Goal: Information Seeking & Learning: Learn about a topic

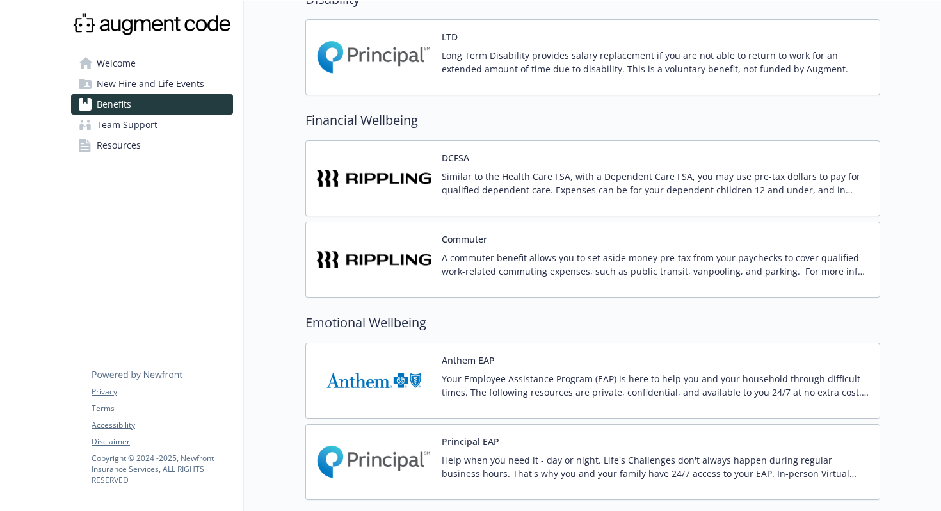
scroll to position [1053, 0]
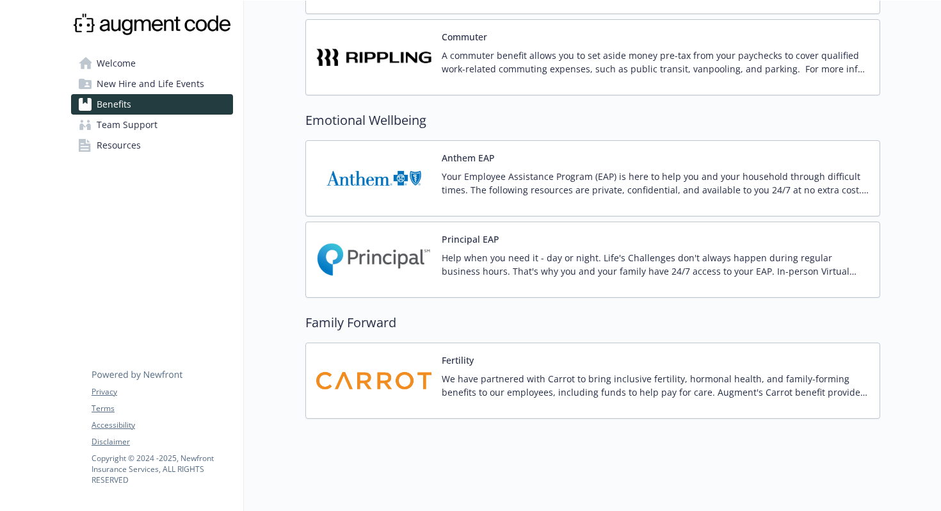
click at [168, 87] on span "New Hire and Life Events" at bounding box center [151, 84] width 108 height 20
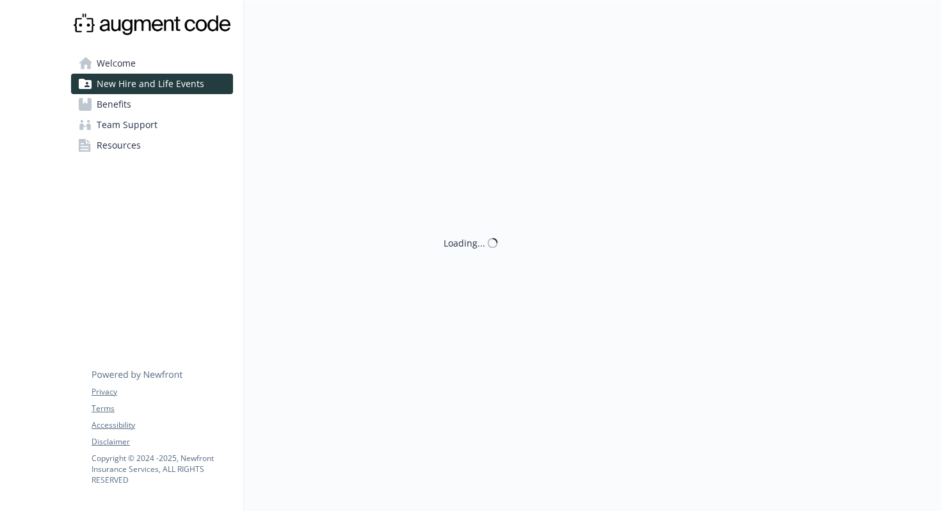
scroll to position [195, 0]
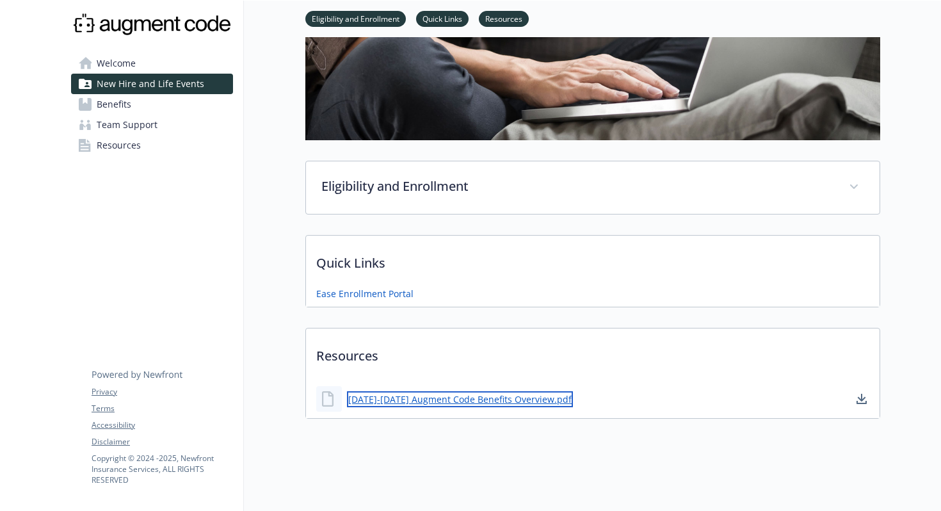
click at [487, 400] on link "[DATE]-[DATE] Augment Code Benefits Overview.pdf" at bounding box center [460, 399] width 226 height 16
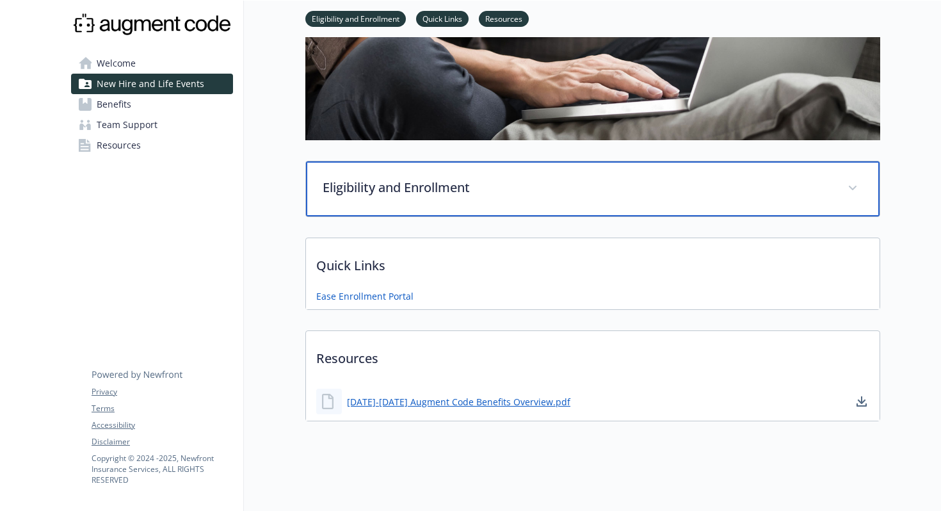
click at [415, 180] on p "Eligibility and Enrollment" at bounding box center [578, 187] width 510 height 19
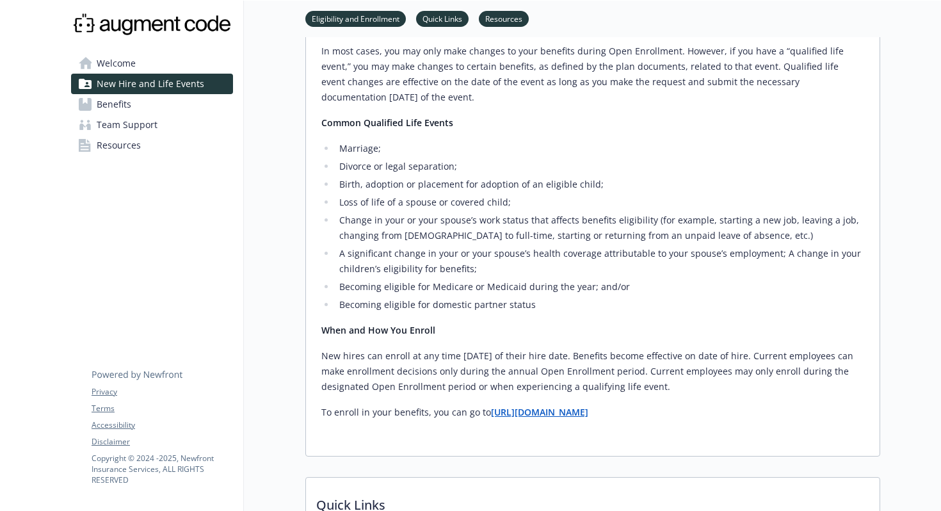
scroll to position [560, 0]
click at [155, 117] on span "Team Support" at bounding box center [127, 125] width 61 height 20
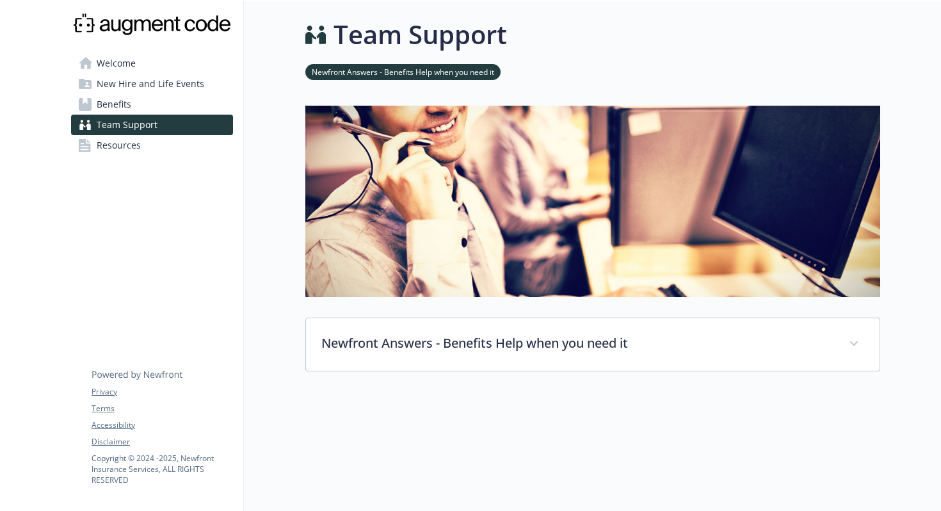
scroll to position [113, 0]
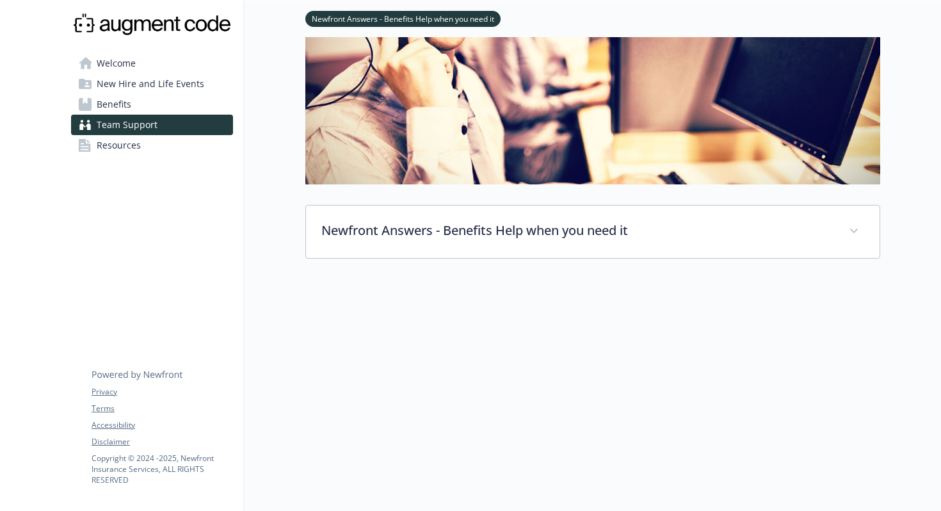
click at [141, 103] on link "Benefits" at bounding box center [152, 104] width 162 height 20
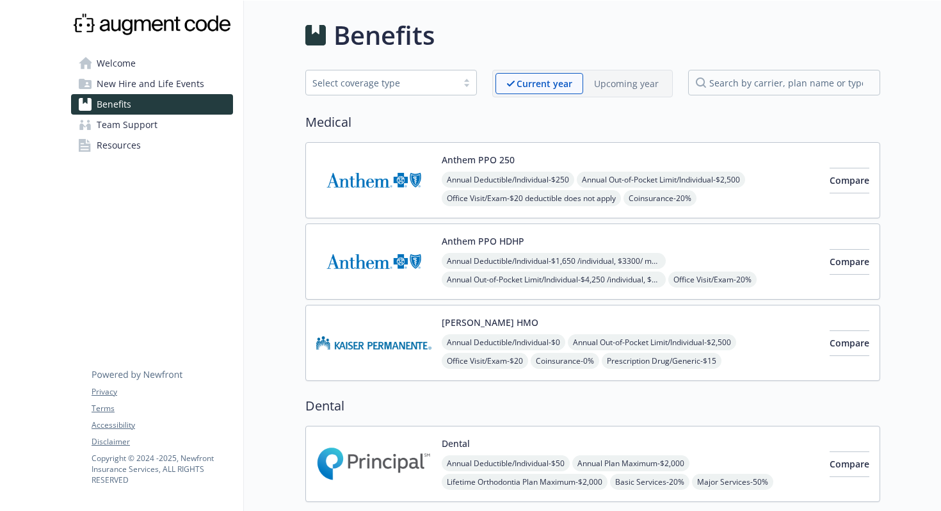
click at [134, 65] on span "Welcome" at bounding box center [116, 63] width 39 height 20
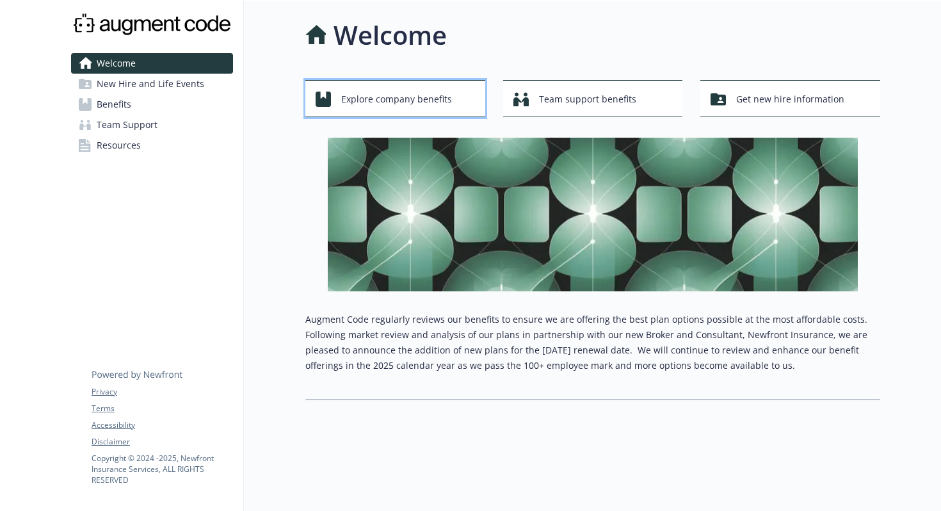
click at [422, 99] on span "Explore company benefits" at bounding box center [396, 99] width 111 height 24
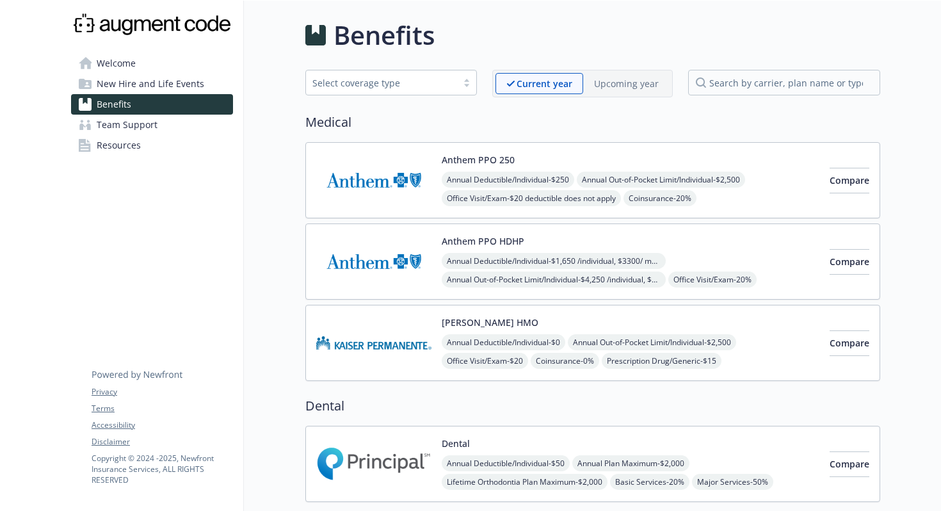
click at [119, 63] on span "Welcome" at bounding box center [116, 63] width 39 height 20
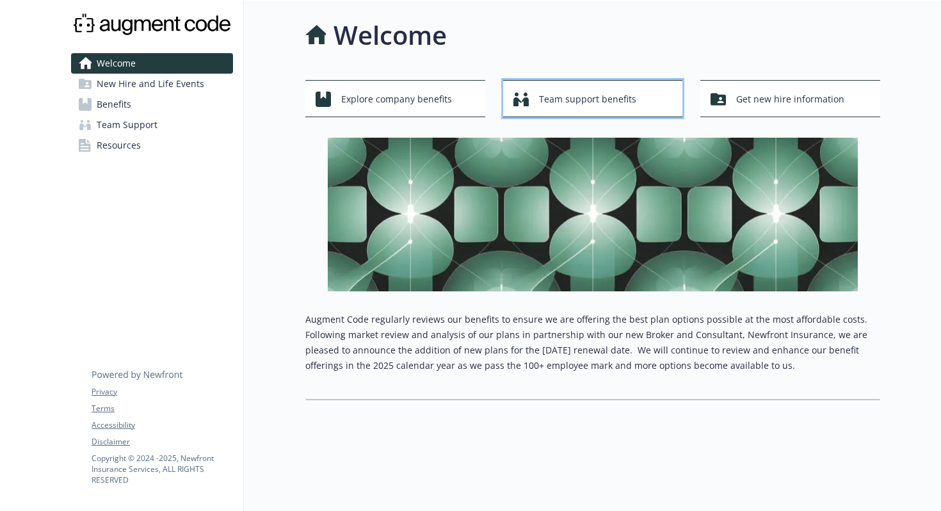
click at [631, 99] on span "Team support benefits" at bounding box center [587, 99] width 97 height 24
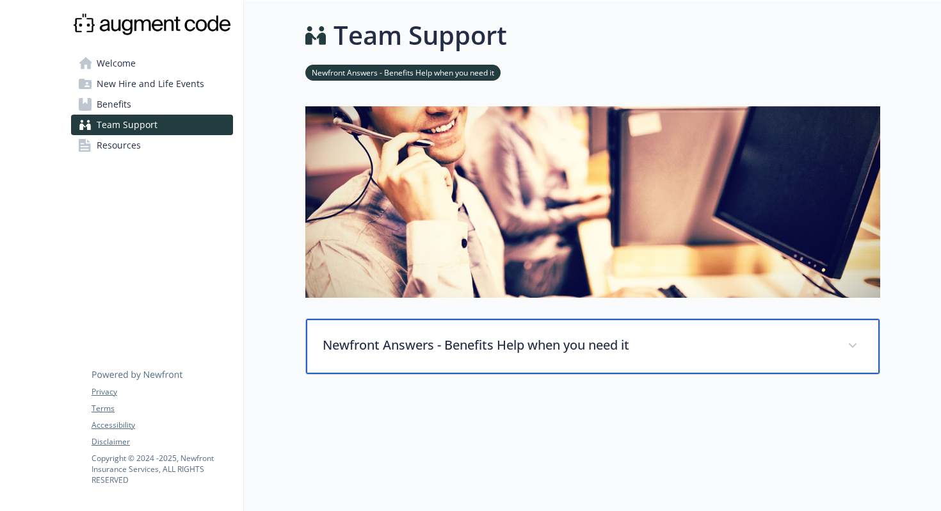
click at [450, 351] on p "Newfront Answers - Benefits Help when you need it" at bounding box center [578, 345] width 510 height 19
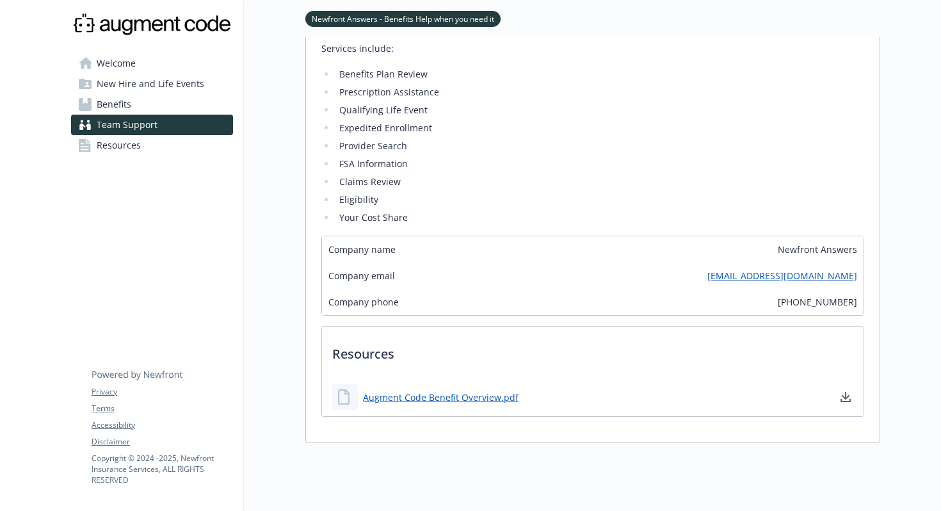
scroll to position [400, 0]
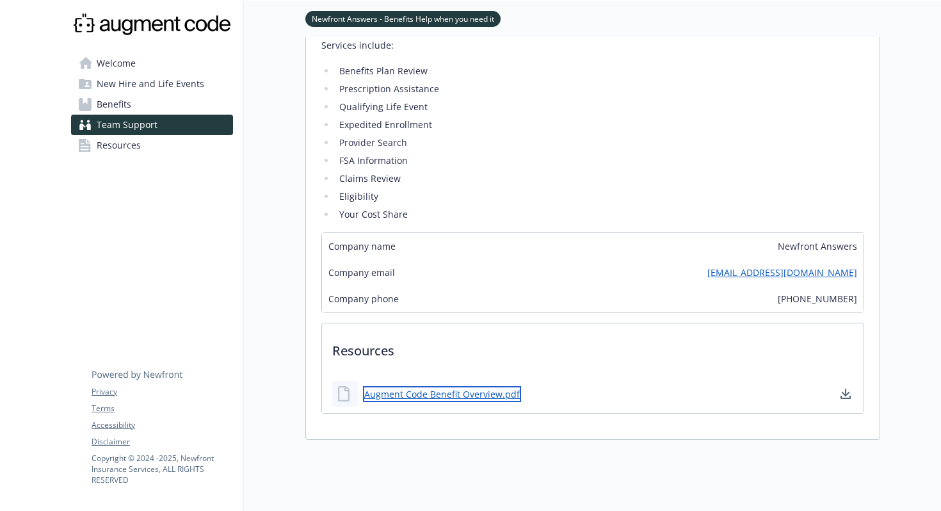
click at [422, 397] on link "Augment Code Benefit Overview.pdf" at bounding box center [442, 394] width 158 height 16
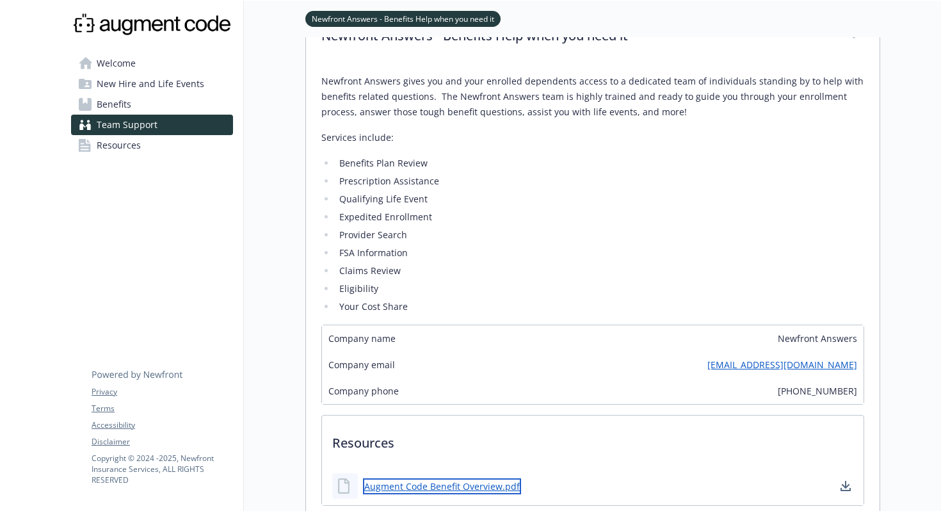
scroll to position [309, 0]
click at [168, 146] on link "Resources" at bounding box center [152, 145] width 162 height 20
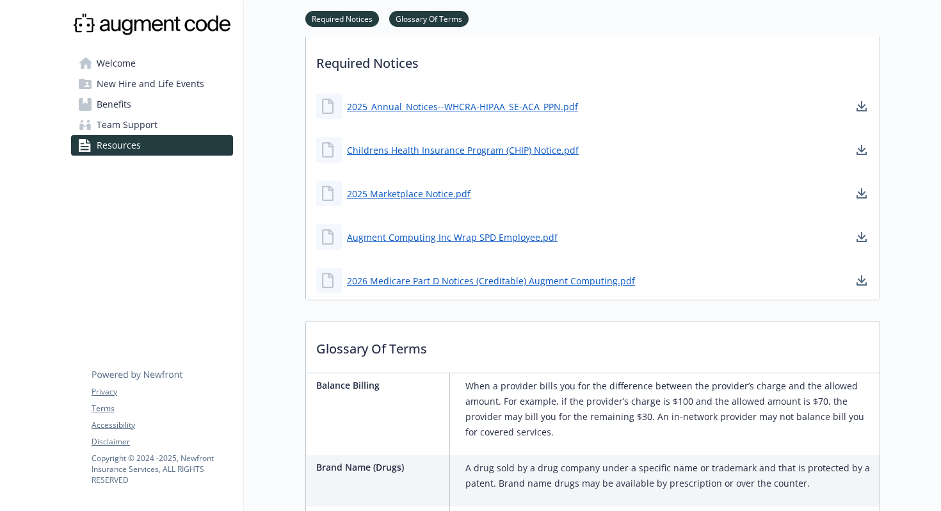
scroll to position [300, 0]
